Goal: Book appointment/travel/reservation

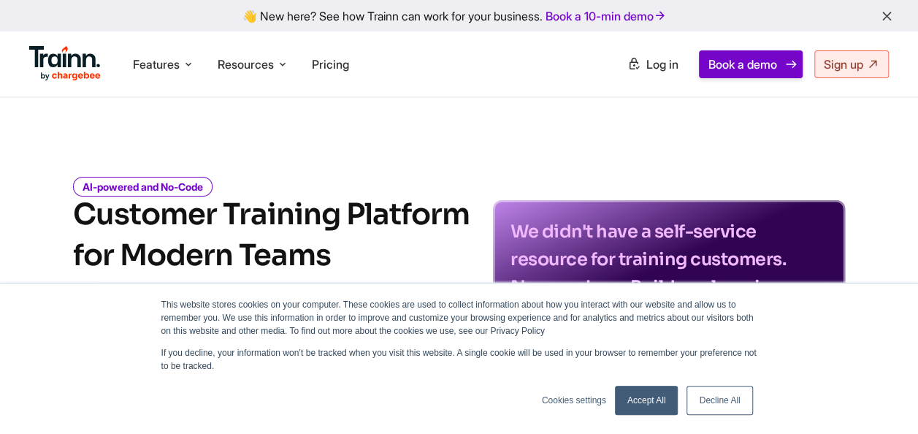
click at [742, 64] on span "Book a demo" at bounding box center [743, 64] width 69 height 15
click at [647, 395] on link "Accept All" at bounding box center [647, 400] width 64 height 29
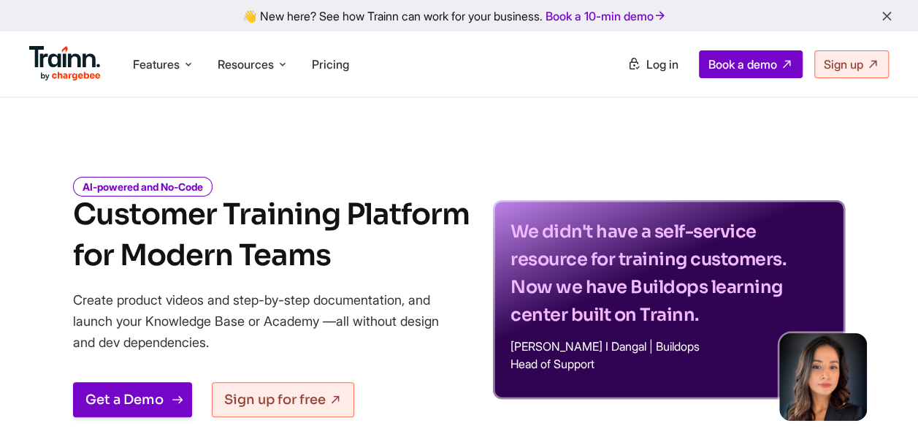
click at [120, 400] on link "Get a Demo" at bounding box center [132, 399] width 119 height 35
